Goal: Check status: Check status

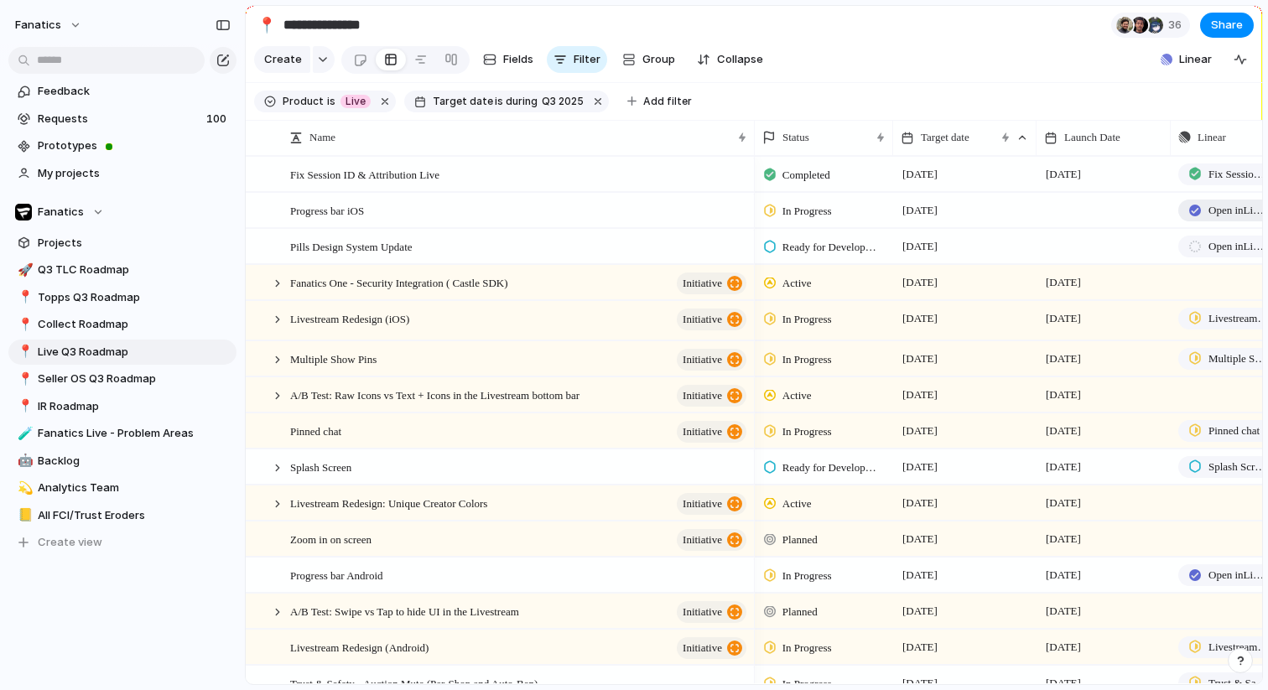
click at [1217, 209] on span "Open in Linear" at bounding box center [1238, 210] width 60 height 17
click at [801, 216] on span "In Progress" at bounding box center [806, 211] width 49 height 17
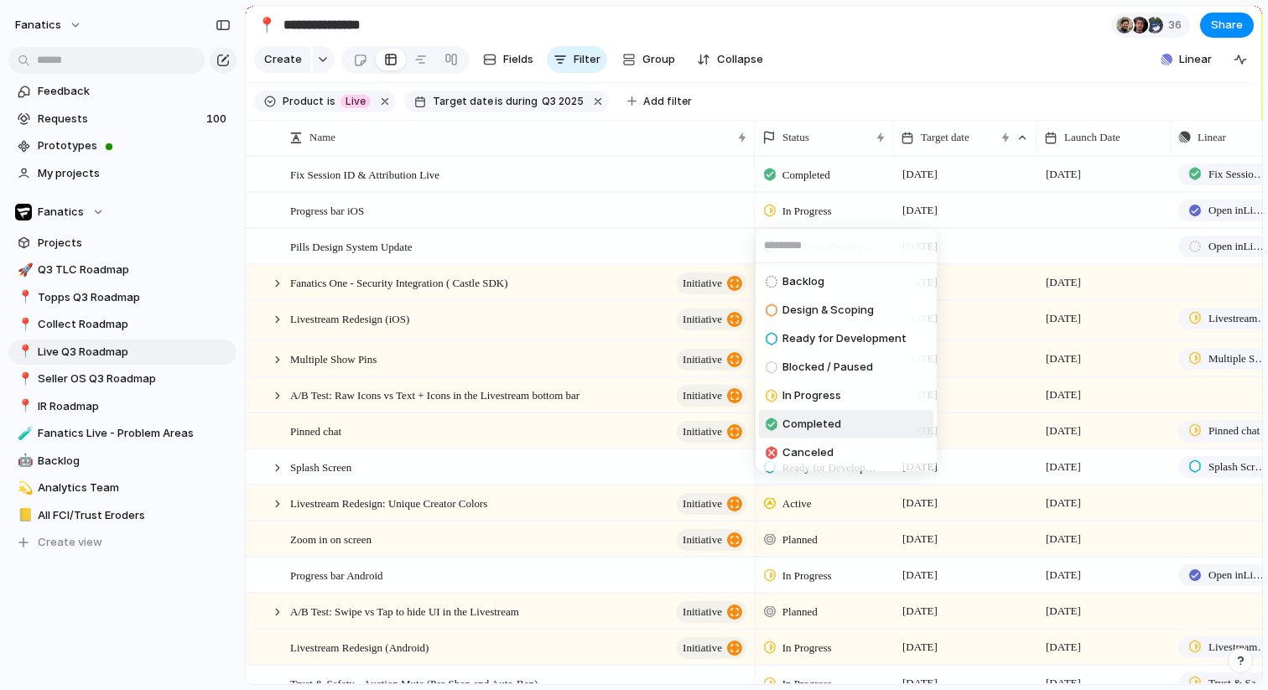
click at [805, 426] on span "Completed" at bounding box center [811, 424] width 59 height 17
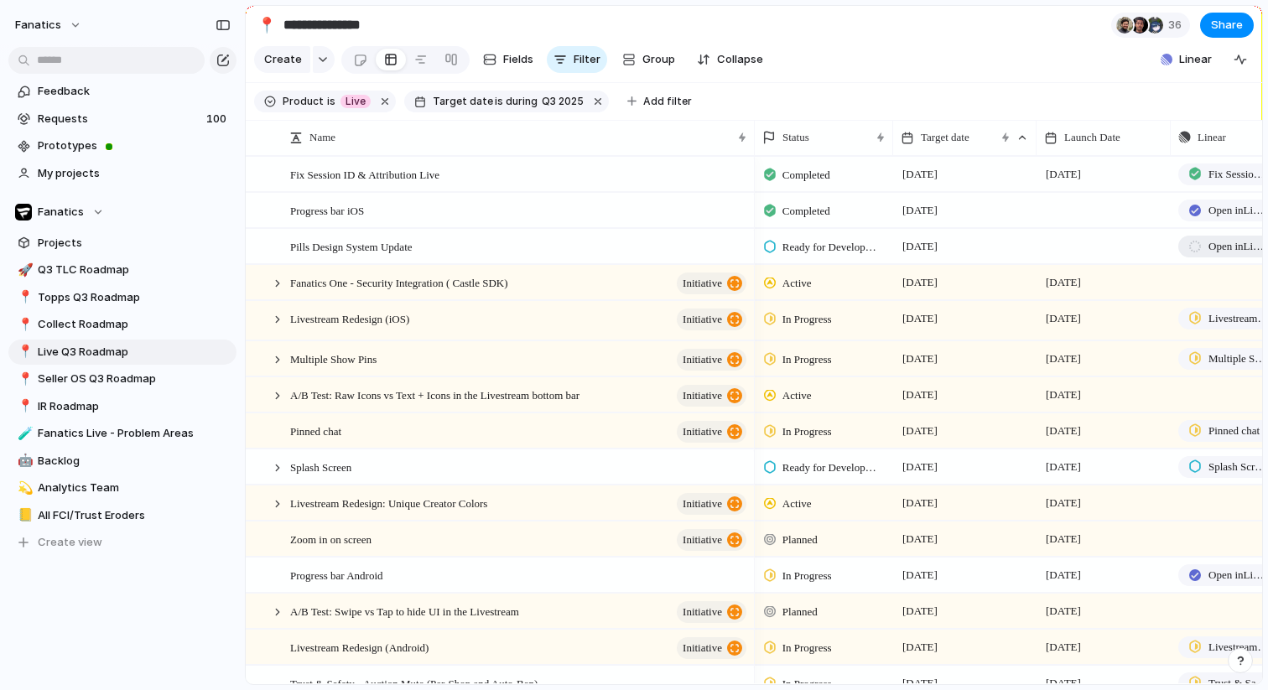
click at [1192, 244] on div at bounding box center [1194, 247] width 13 height 12
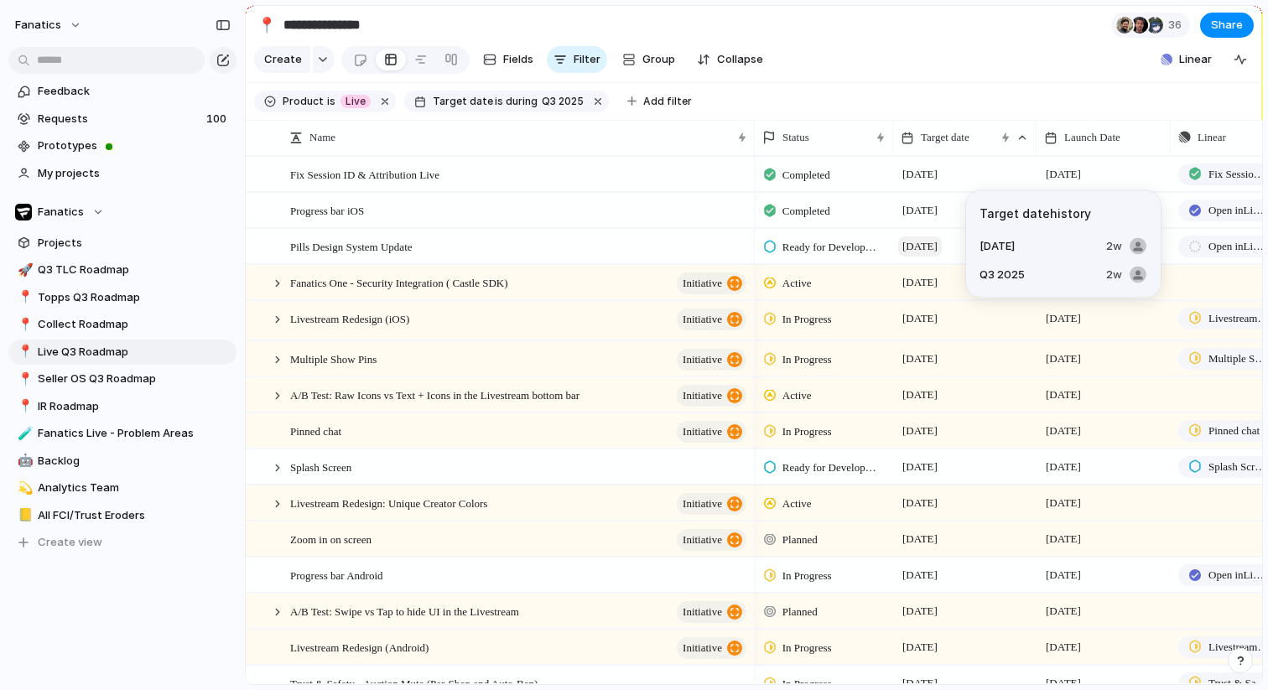
click at [931, 251] on span "[DATE]" at bounding box center [920, 246] width 44 height 20
click at [911, 247] on span "[DATE]" at bounding box center [920, 246] width 44 height 20
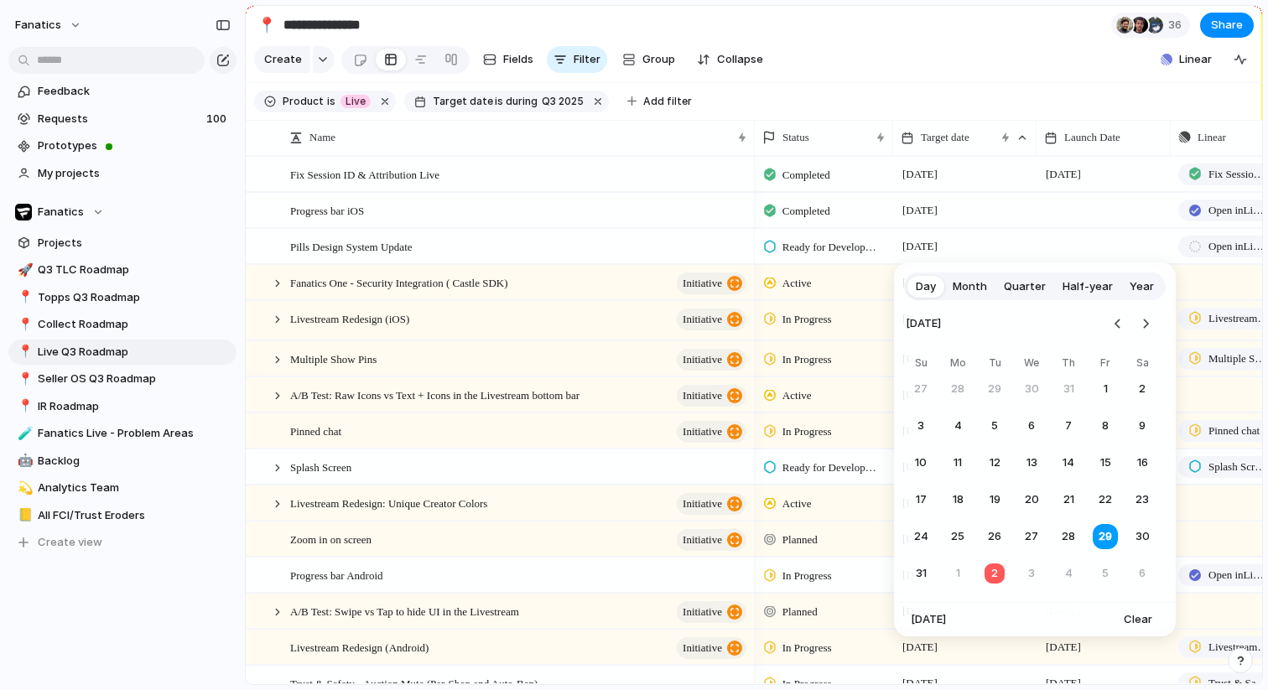
click at [1022, 288] on span "Quarter" at bounding box center [1025, 286] width 42 height 17
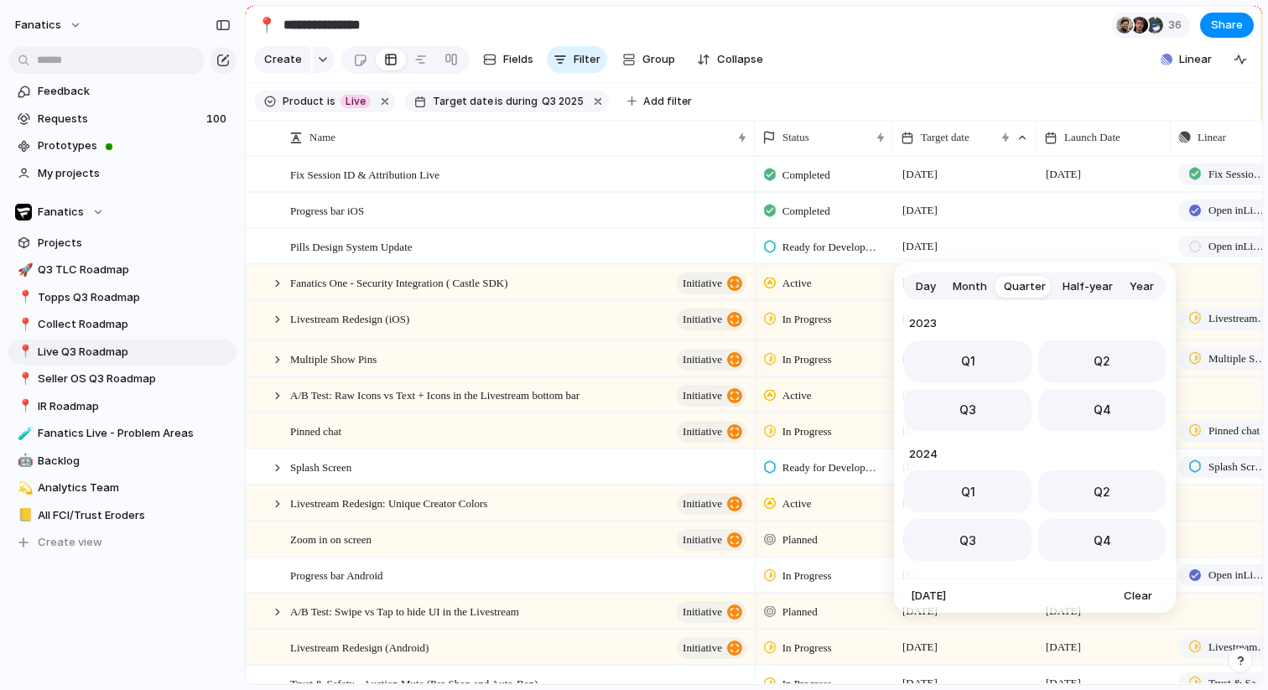
scroll to position [266, 0]
click at [1094, 404] on span "Q4" at bounding box center [1103, 405] width 18 height 18
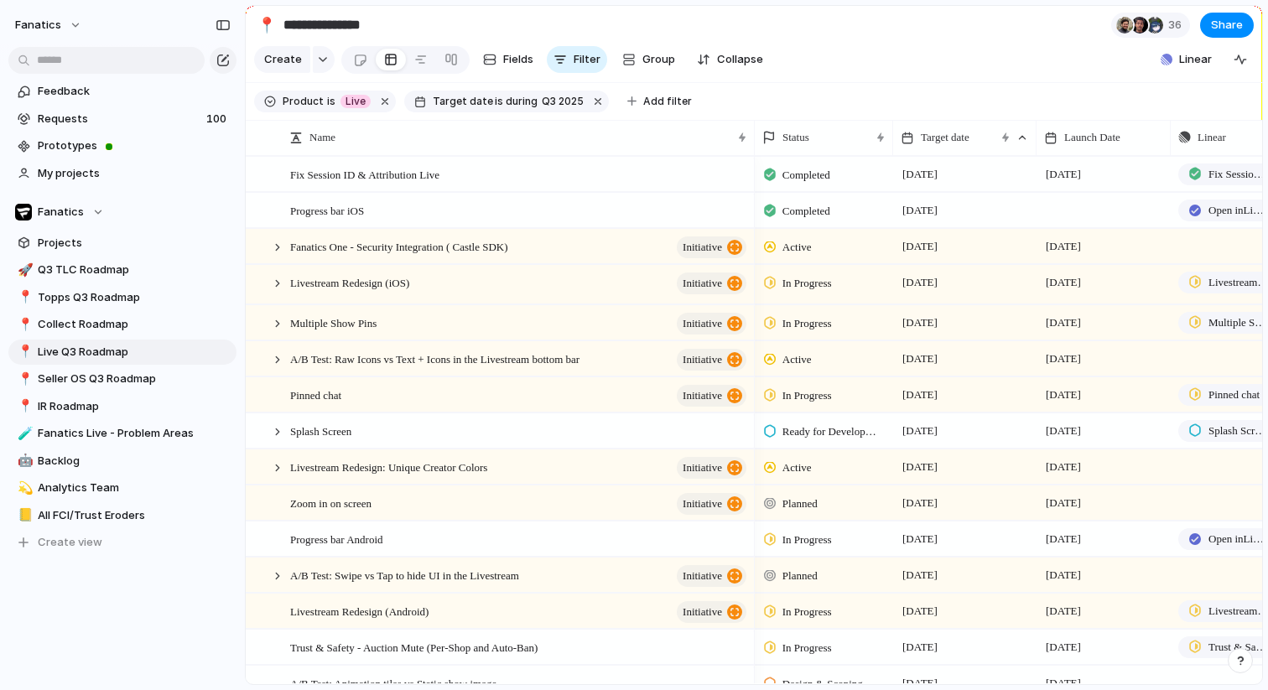
click at [1062, 211] on div at bounding box center [1103, 210] width 134 height 34
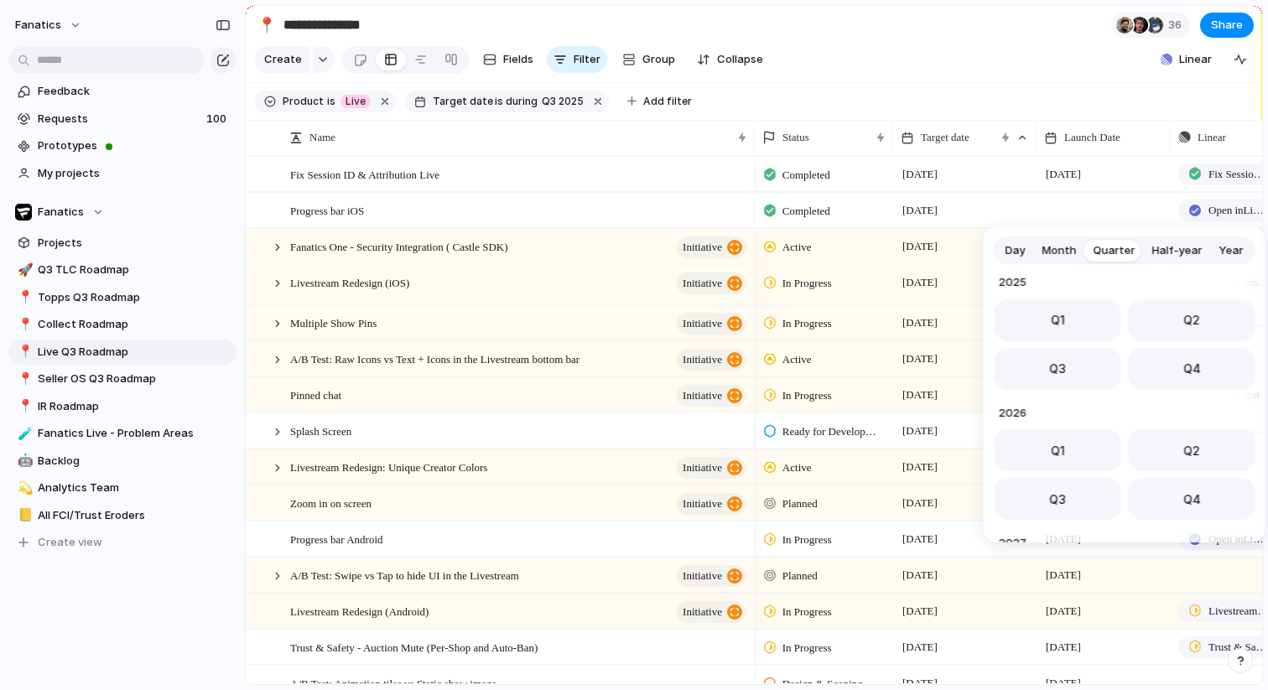
click at [1018, 251] on span "Day" at bounding box center [1015, 250] width 20 height 17
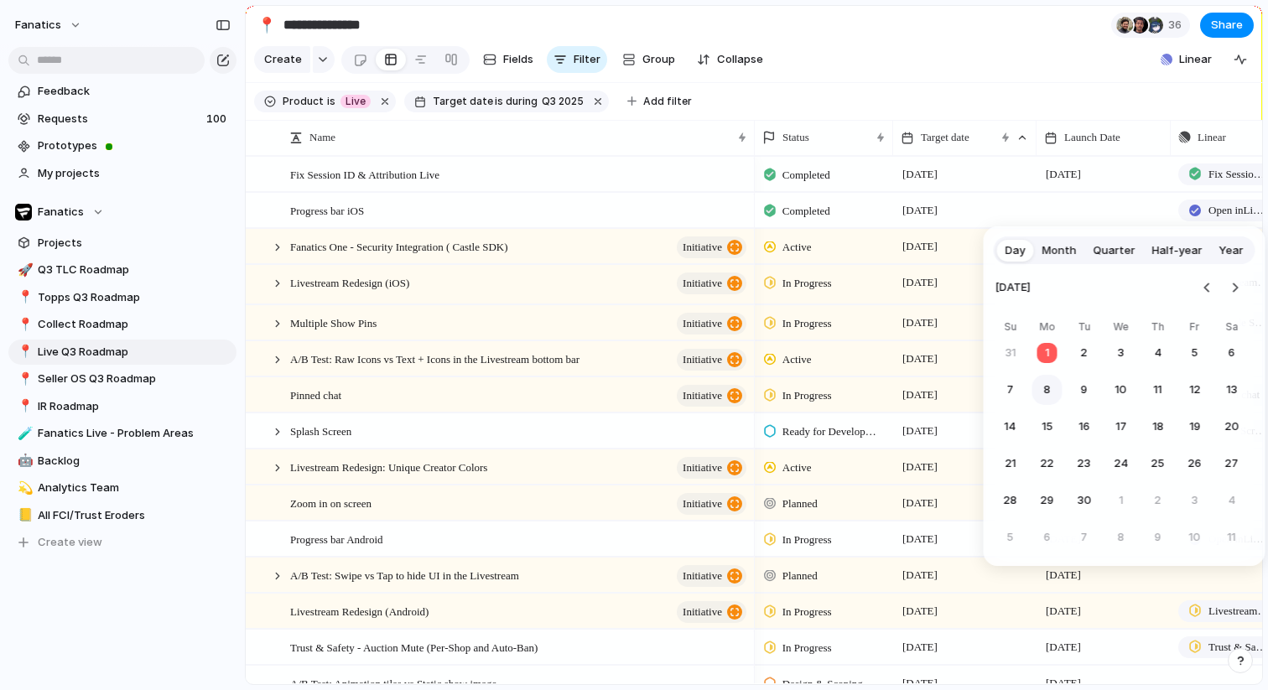
click at [1050, 387] on button "8" at bounding box center [1047, 390] width 30 height 30
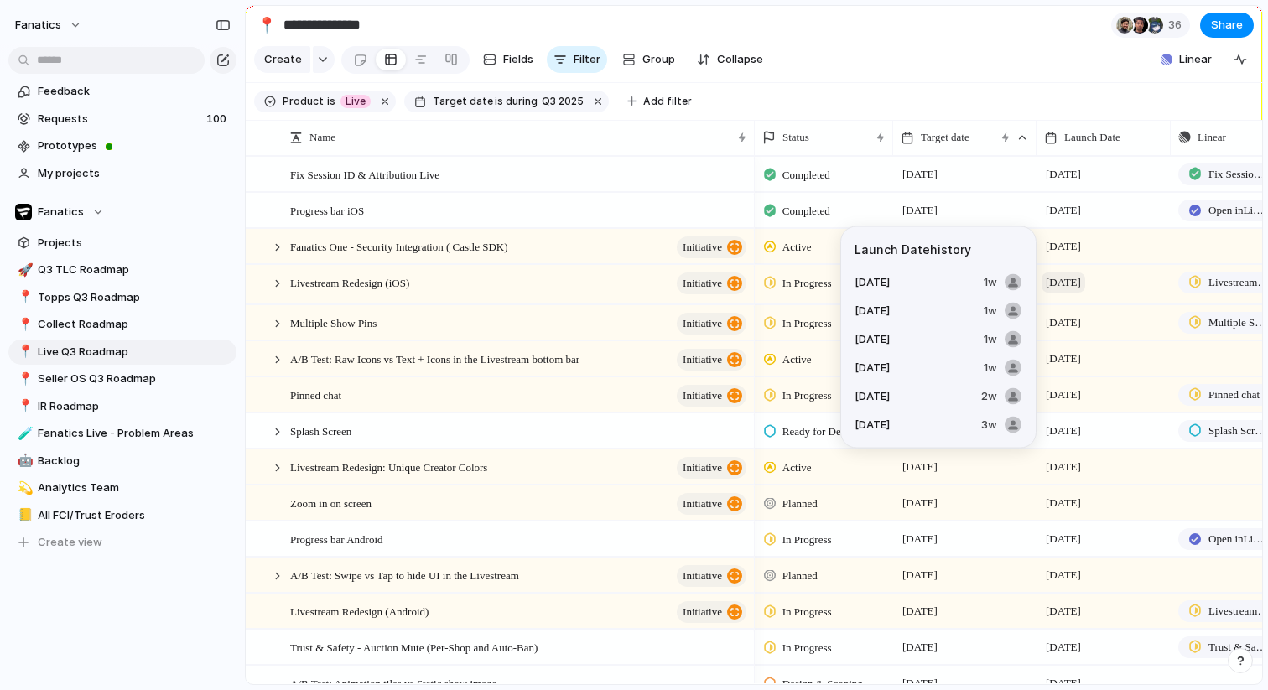
click at [1068, 283] on span "[DATE]" at bounding box center [1064, 283] width 44 height 20
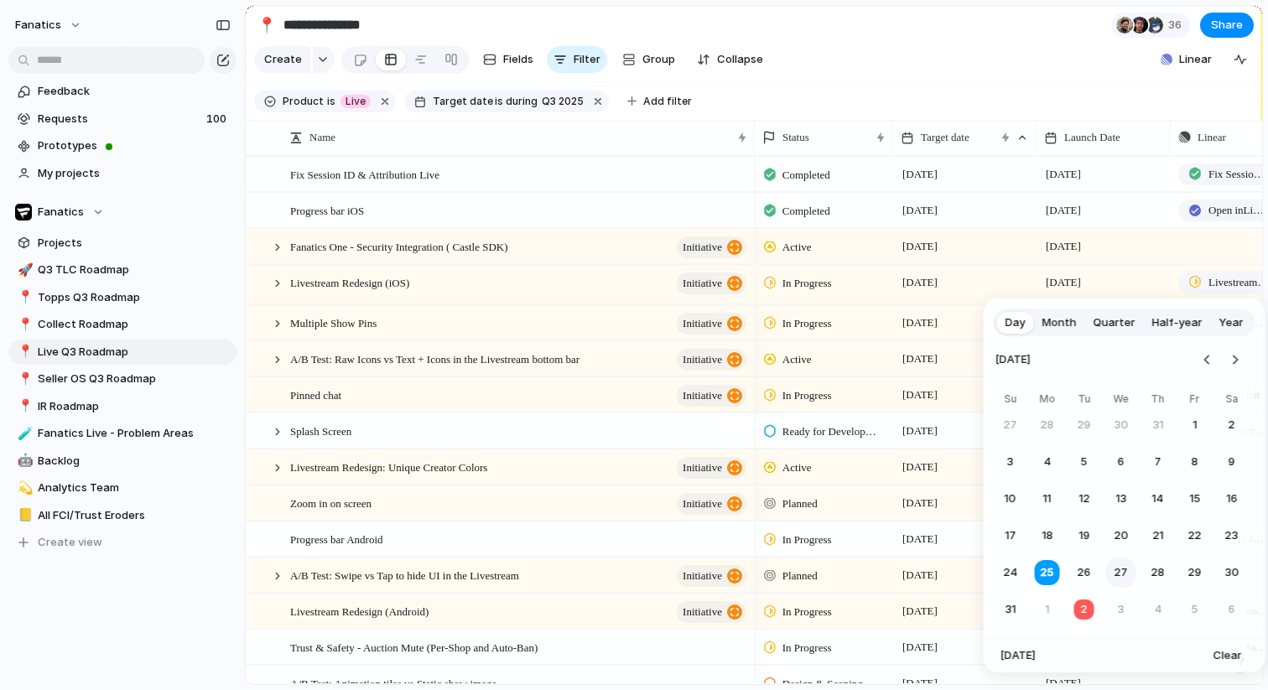
click at [1119, 571] on button "27" at bounding box center [1121, 573] width 30 height 30
